Goal: Information Seeking & Learning: Learn about a topic

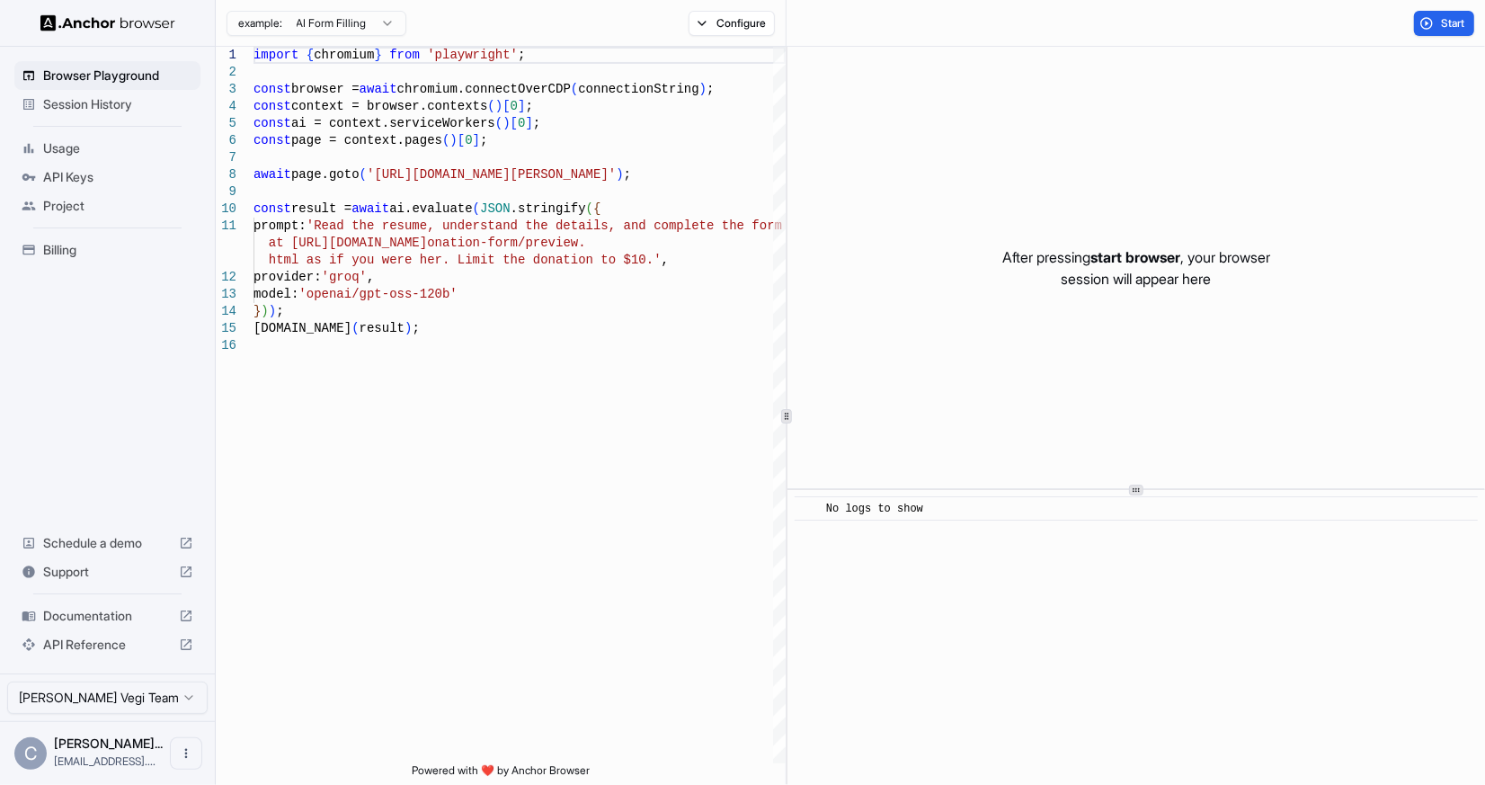
click at [91, 574] on span "Support" at bounding box center [107, 572] width 129 height 18
click at [443, 353] on div "import { chromium } from 'playwright' ; const browser = await chromium.connectO…" at bounding box center [519, 550] width 532 height 1007
click at [326, 27] on html "Browser Playground Session History Usage API Keys Project Billing Schedule a de…" at bounding box center [742, 392] width 1485 height 785
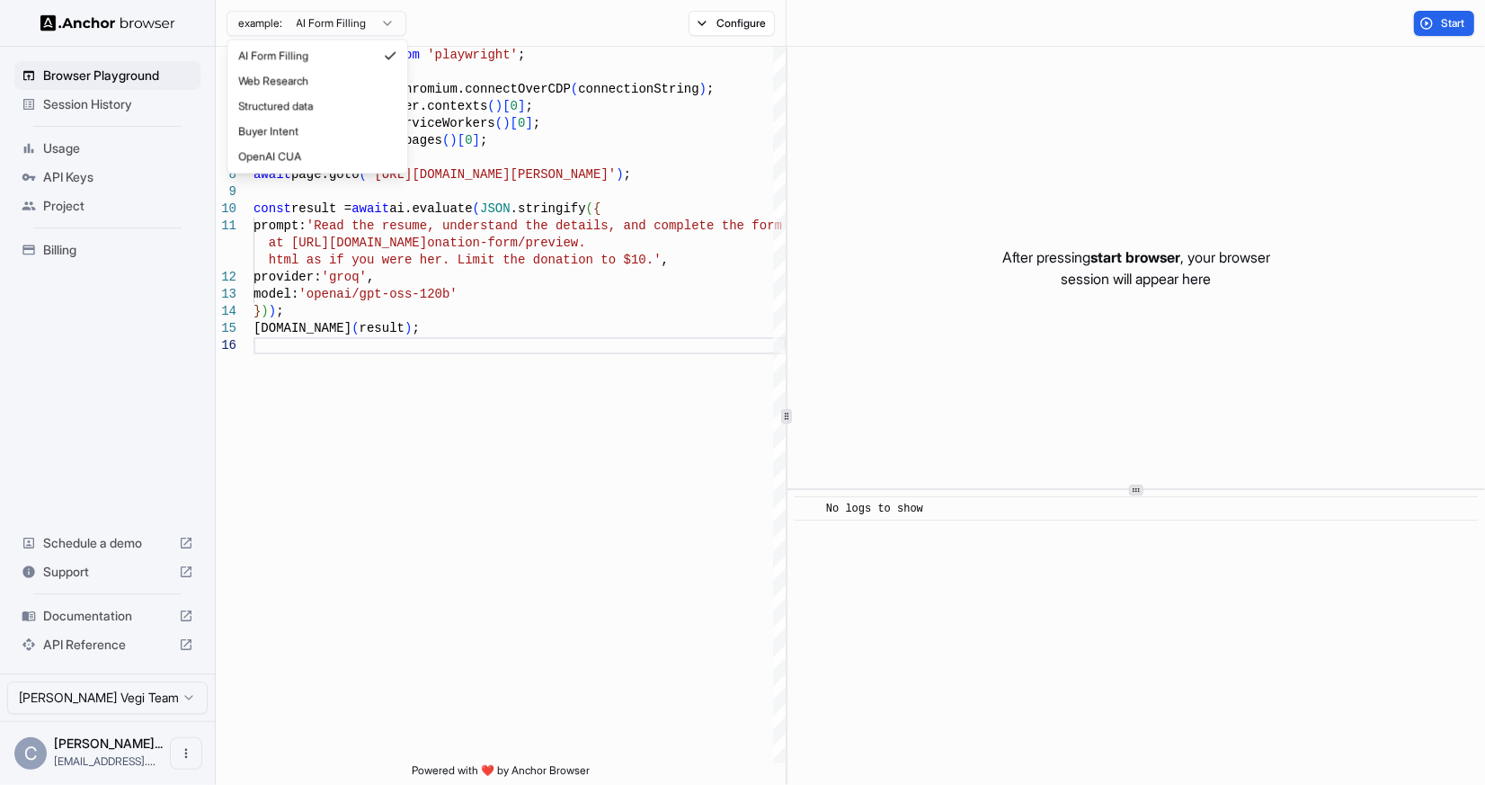
type textarea "**********"
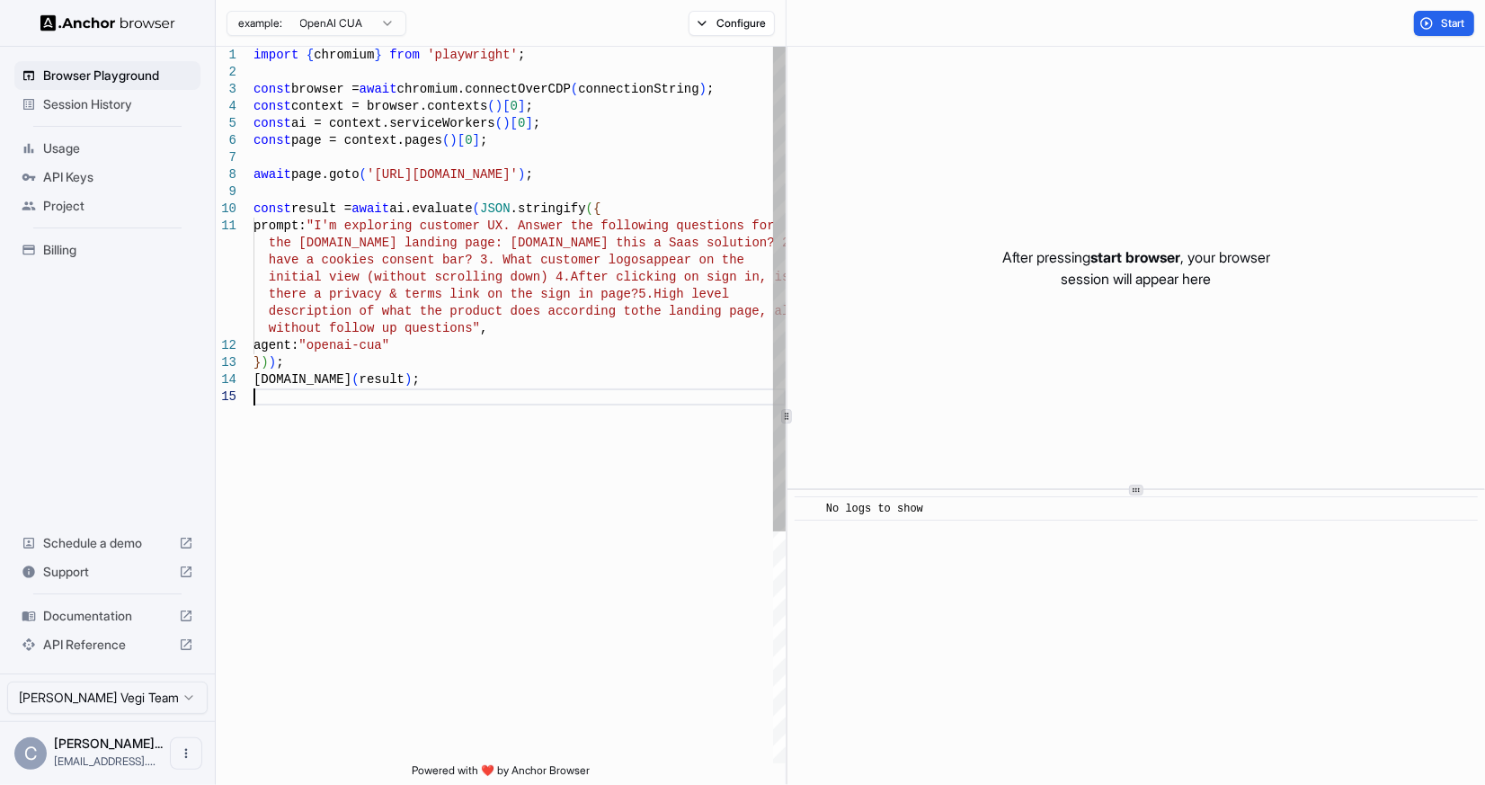
click at [534, 465] on div "import { chromium } from 'playwright' ; const browser = await chromium.connectO…" at bounding box center [519, 576] width 532 height 1058
click at [75, 618] on span "Documentation" at bounding box center [107, 616] width 129 height 18
click at [87, 30] on img at bounding box center [107, 22] width 135 height 17
